Goal: Task Accomplishment & Management: Use online tool/utility

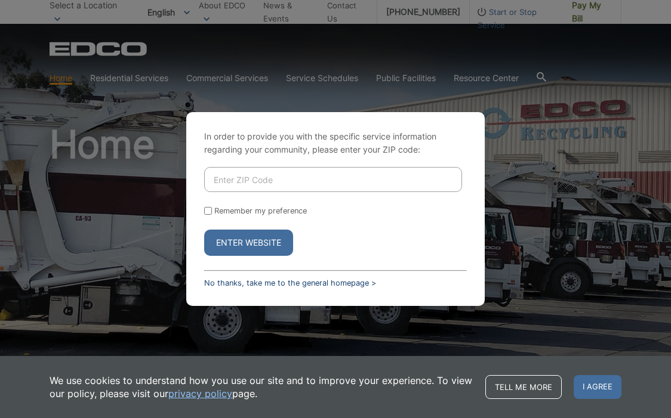
click at [314, 283] on link "No thanks, take me to the general homepage >" at bounding box center [290, 283] width 172 height 9
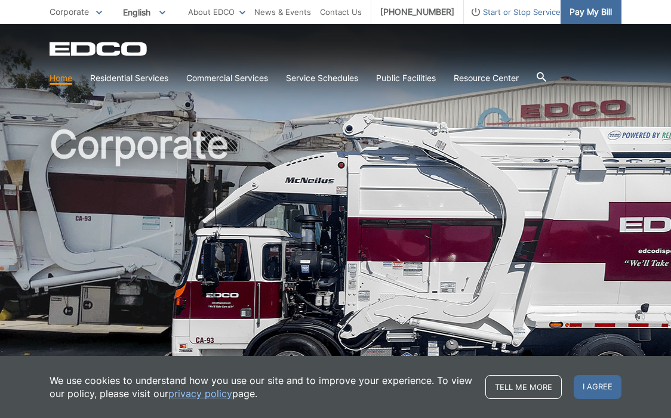
click at [595, 9] on span "Pay My Bill" at bounding box center [590, 11] width 42 height 13
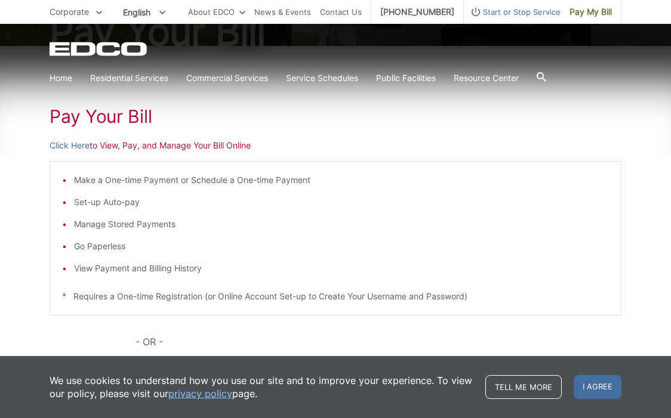
scroll to position [164, 0]
click at [137, 144] on p "Click Here to View, Pay, and Manage Your Bill Online" at bounding box center [336, 144] width 572 height 13
click at [75, 144] on link "Click Here" at bounding box center [70, 144] width 40 height 13
